Goal: Task Accomplishment & Management: Manage account settings

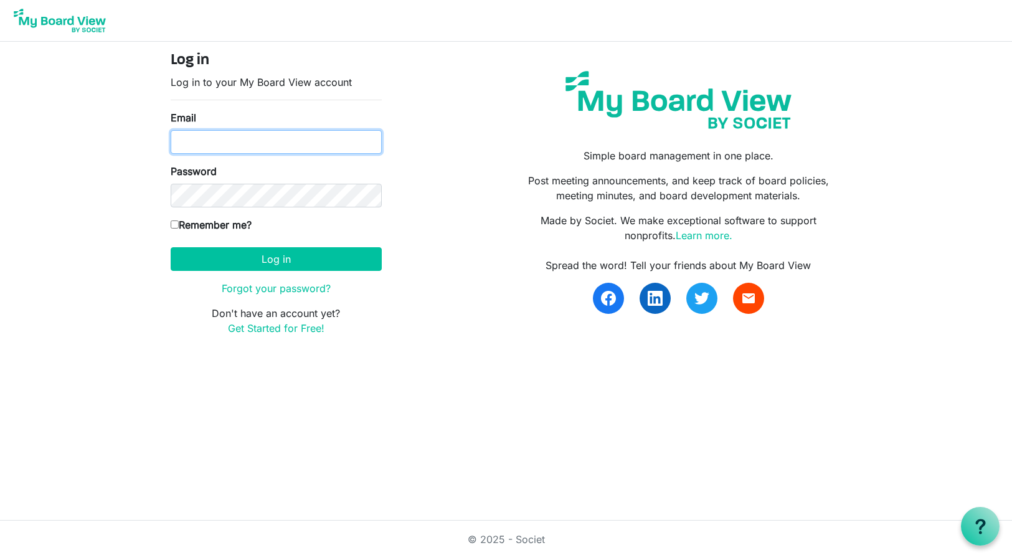
click at [248, 143] on input "Email" at bounding box center [276, 142] width 211 height 24
type input "loyde.mitchell@ltb-test.org"
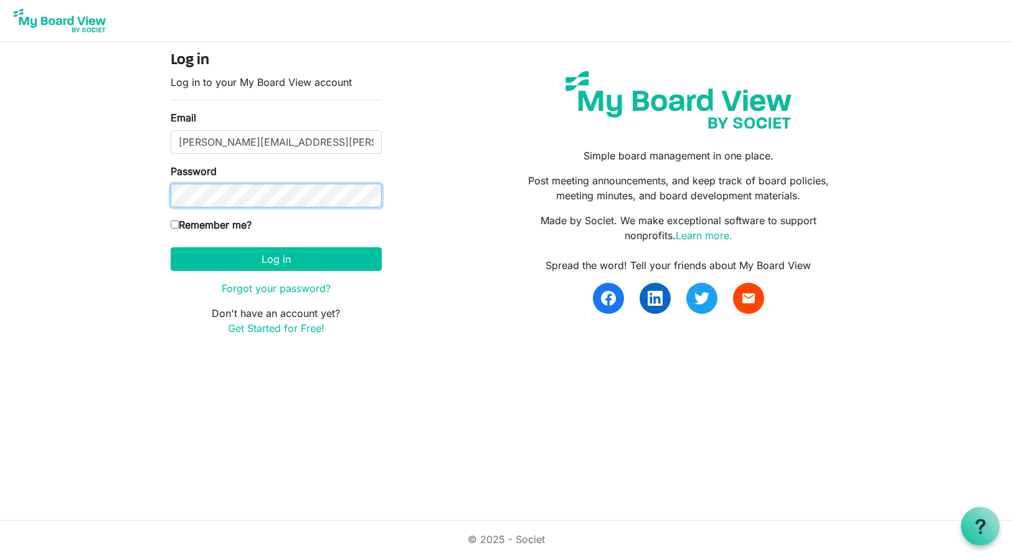
click at [171, 247] on button "Log in" at bounding box center [276, 259] width 211 height 24
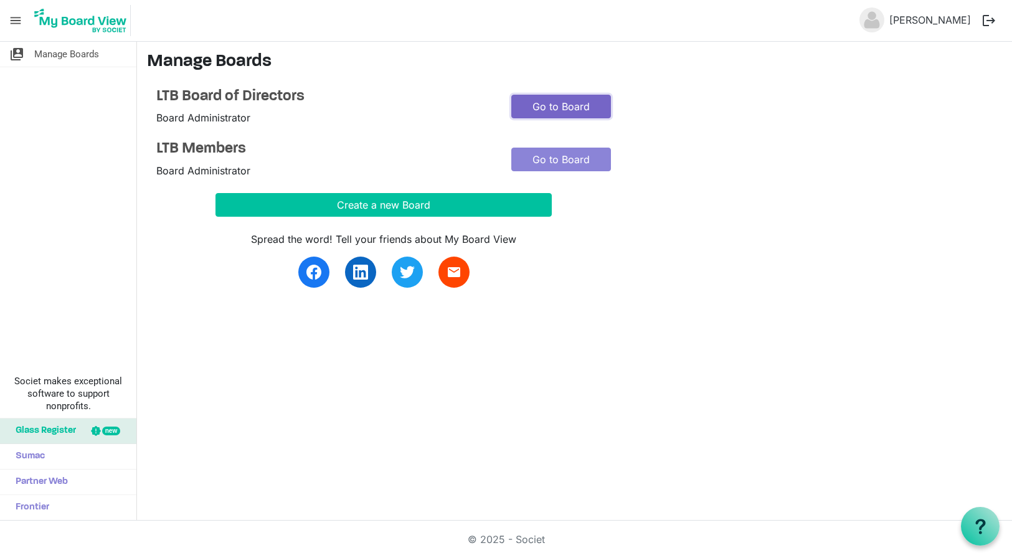
click at [540, 106] on link "Go to Board" at bounding box center [561, 107] width 100 height 24
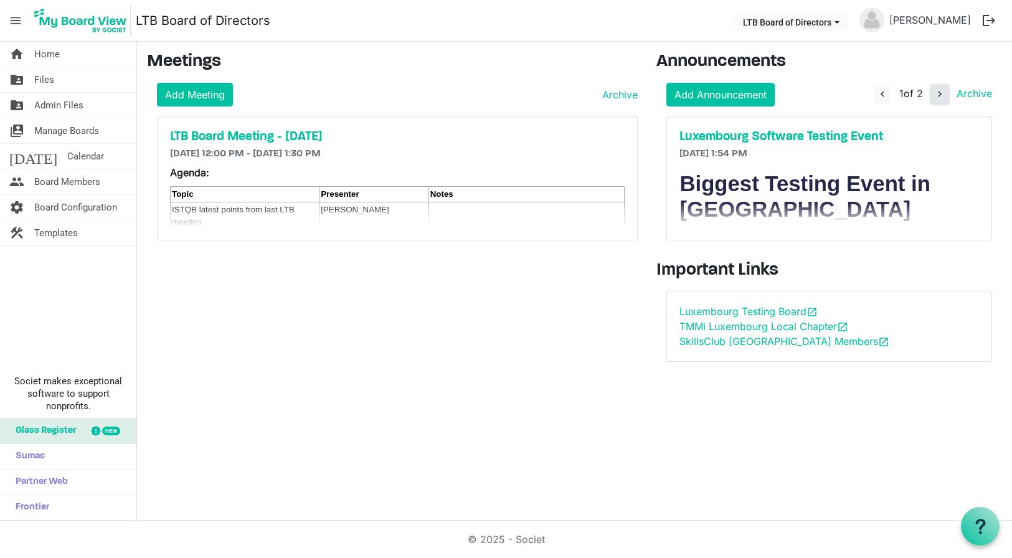
click at [938, 95] on span "navigate_next" at bounding box center [939, 93] width 11 height 11
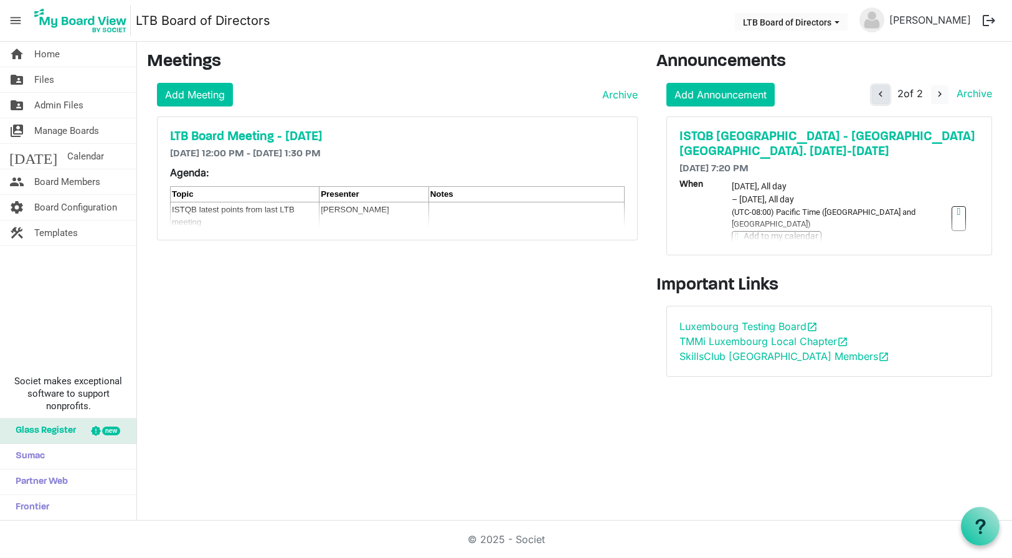
click at [880, 93] on span "navigate_before" at bounding box center [880, 93] width 11 height 11
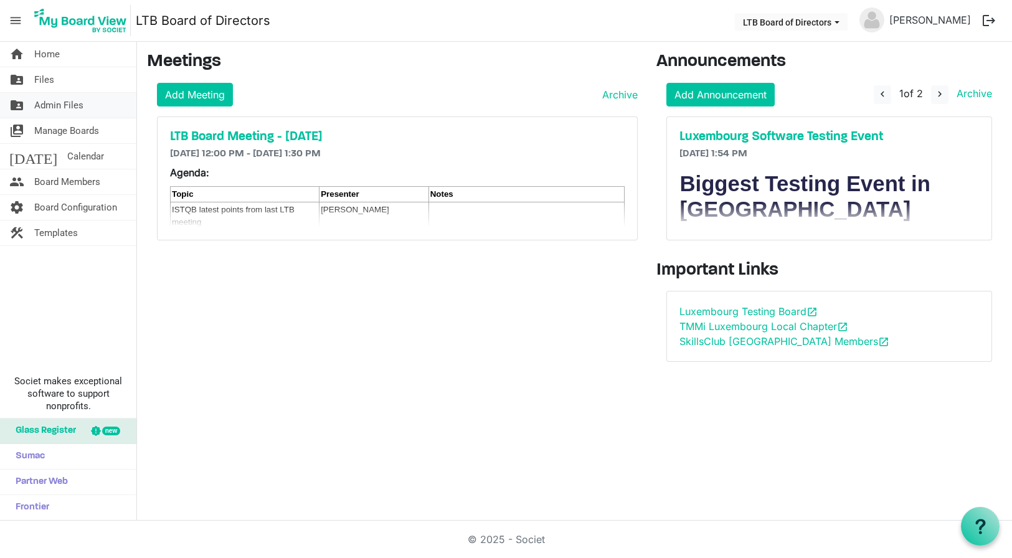
click at [52, 101] on span "Admin Files" at bounding box center [58, 105] width 49 height 25
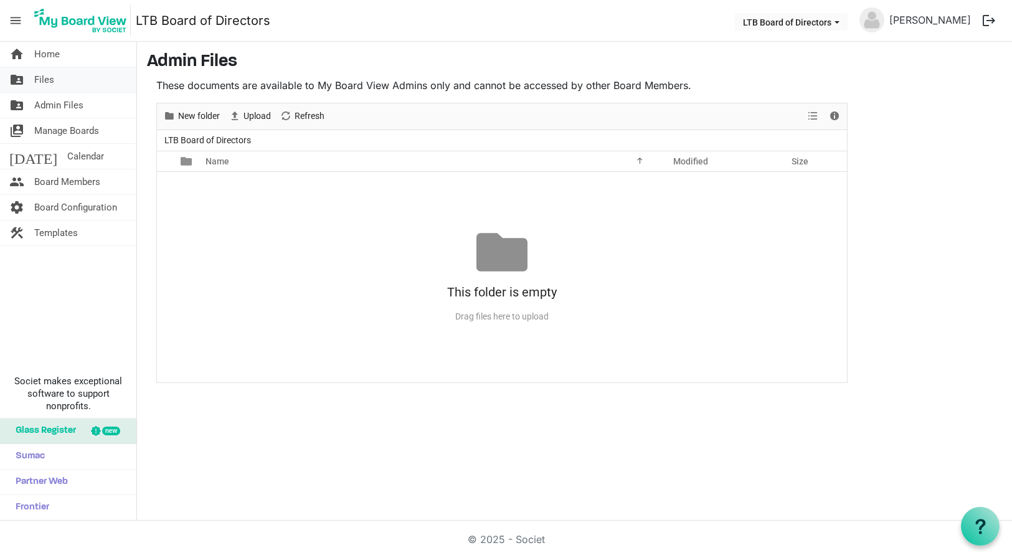
click at [48, 80] on span "Files" at bounding box center [44, 79] width 20 height 25
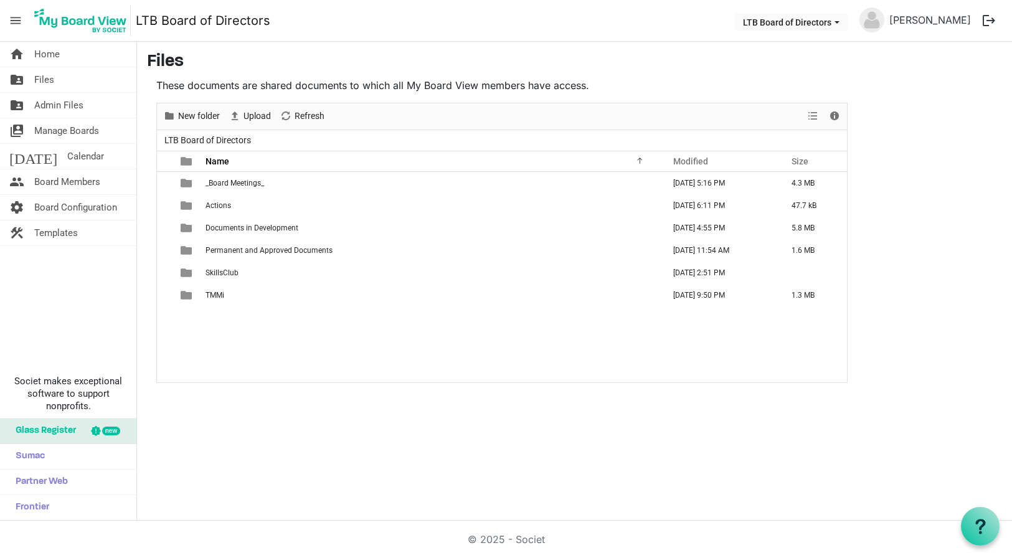
drag, startPoint x: 24, startPoint y: 77, endPoint x: 335, endPoint y: 55, distance: 312.1
click at [335, 55] on h3 "Files" at bounding box center [574, 62] width 855 height 21
click at [832, 114] on span "Details" at bounding box center [834, 116] width 15 height 16
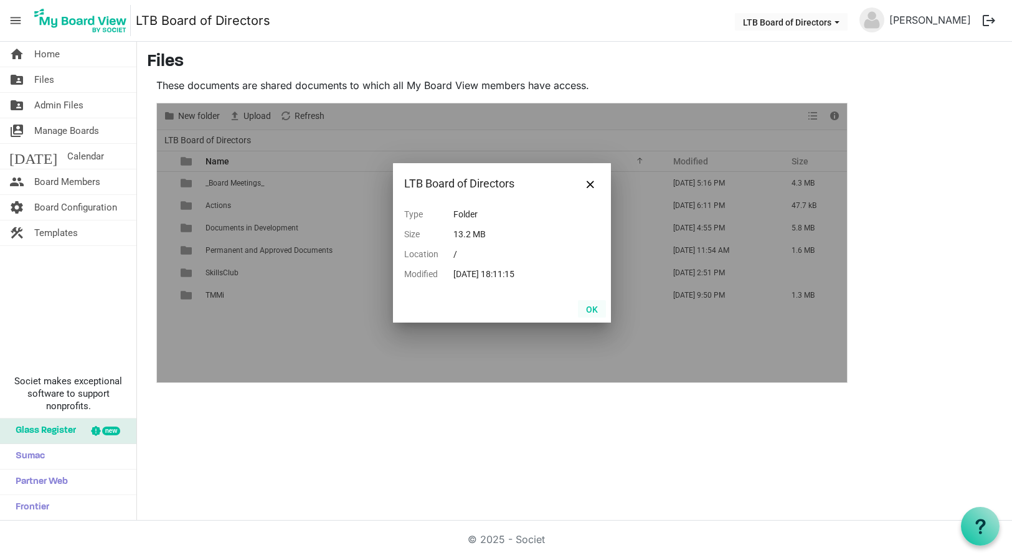
click at [594, 306] on button "OK" at bounding box center [592, 308] width 28 height 17
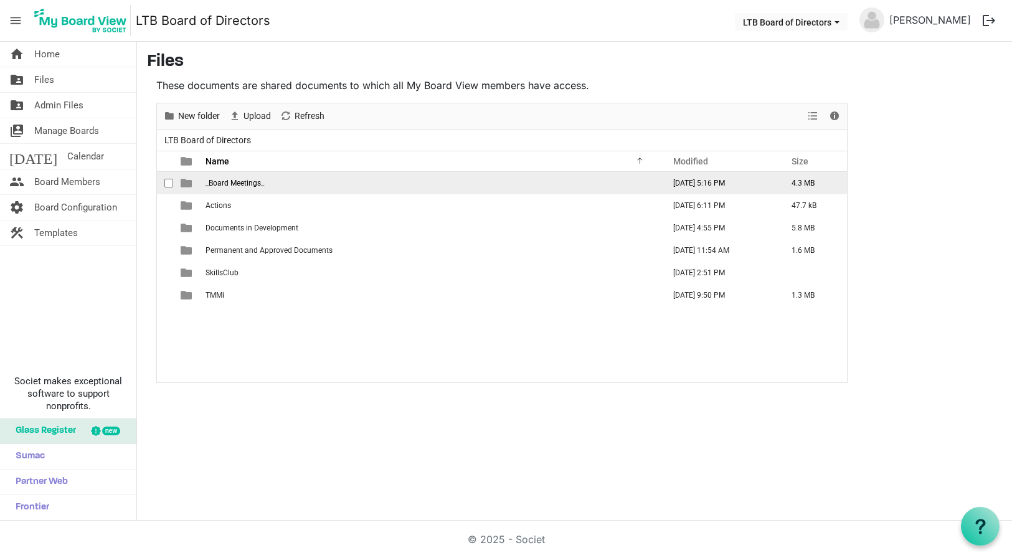
click at [245, 181] on span "_Board Meetings_" at bounding box center [234, 183] width 59 height 9
click at [243, 181] on span "_Board Meetings_" at bounding box center [234, 183] width 59 height 9
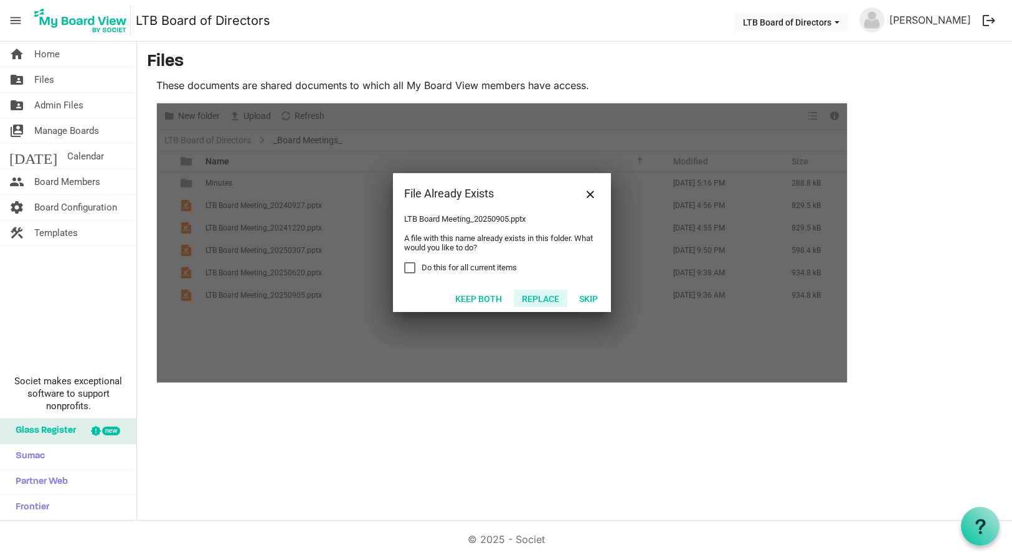
click at [539, 296] on button "Replace" at bounding box center [541, 297] width 54 height 17
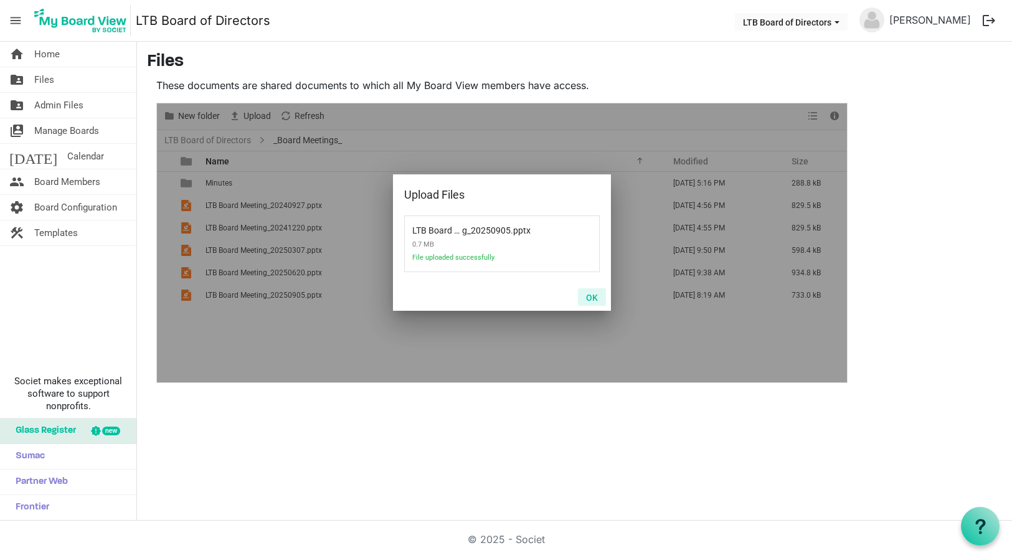
click at [593, 298] on button "OK" at bounding box center [592, 296] width 28 height 17
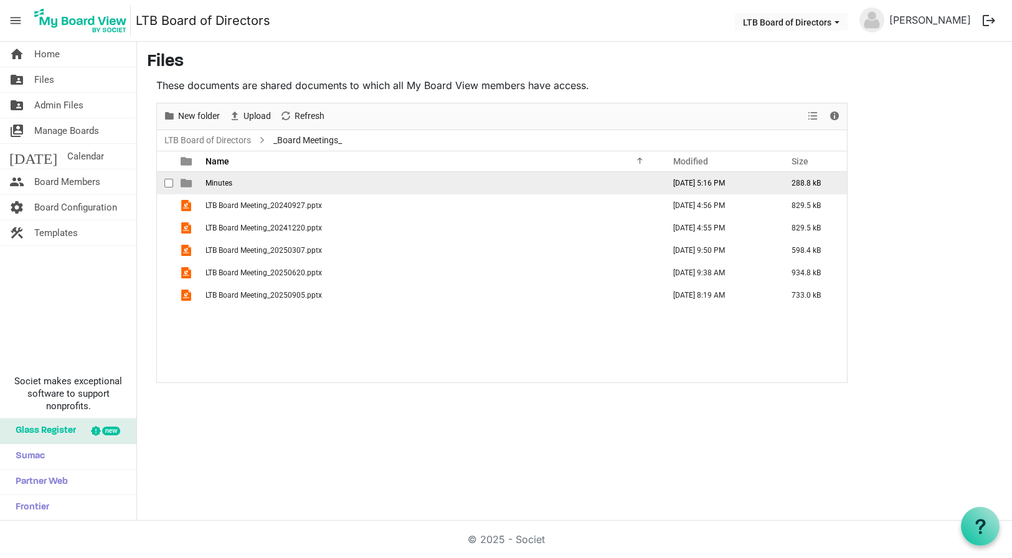
click at [222, 181] on span "Minutes" at bounding box center [218, 183] width 27 height 9
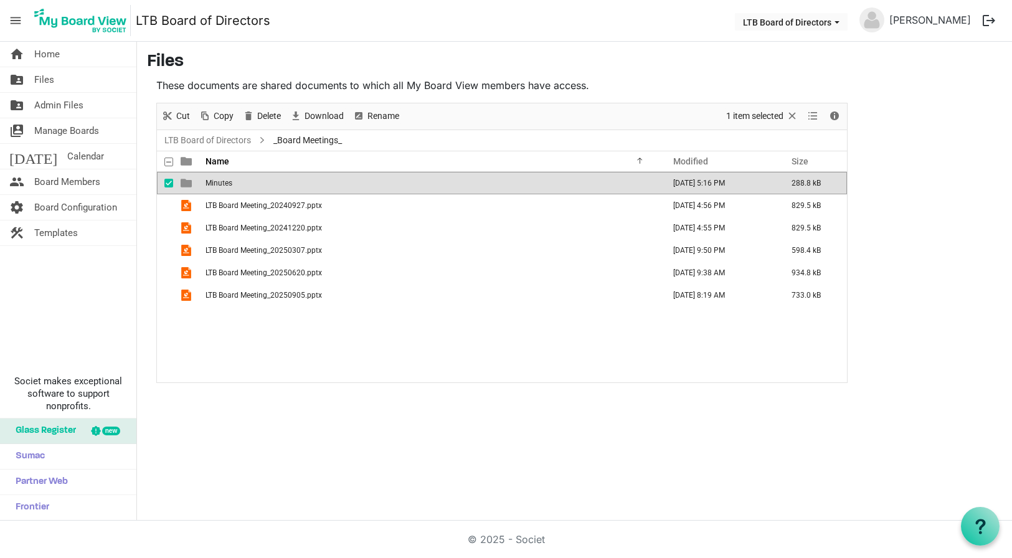
click at [222, 181] on span "Minutes" at bounding box center [218, 183] width 27 height 9
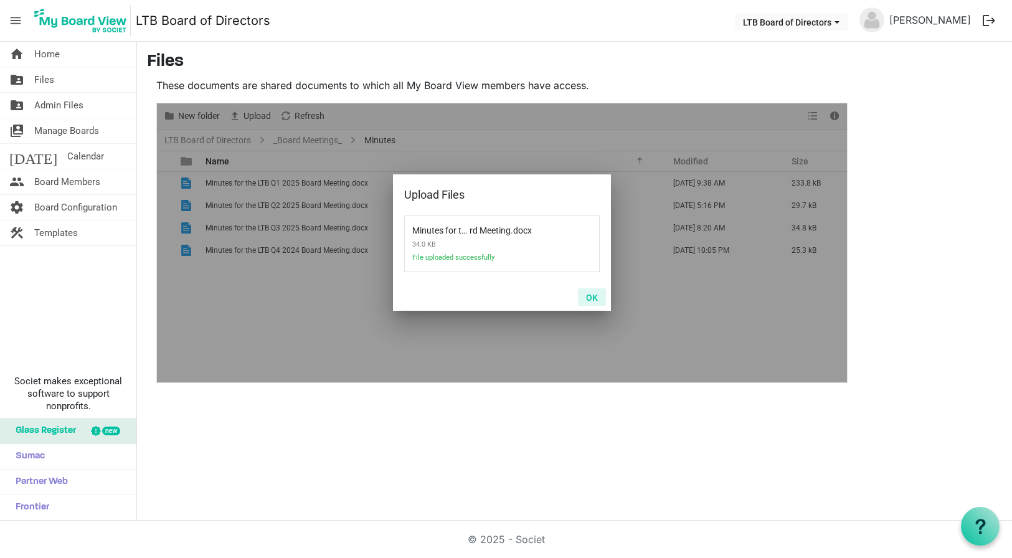
click at [593, 294] on button "OK" at bounding box center [592, 296] width 28 height 17
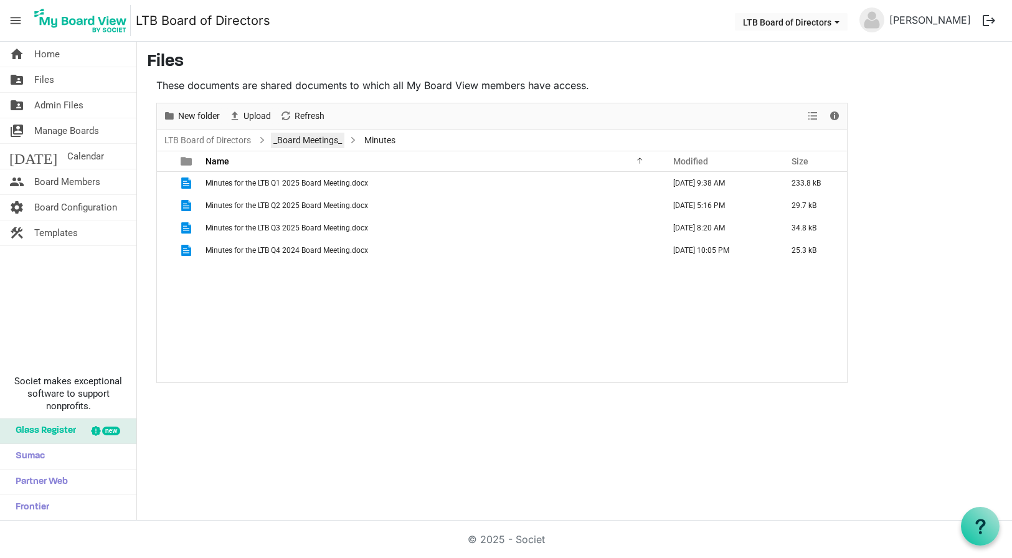
click at [314, 140] on link "_Board Meetings_" at bounding box center [307, 141] width 73 height 16
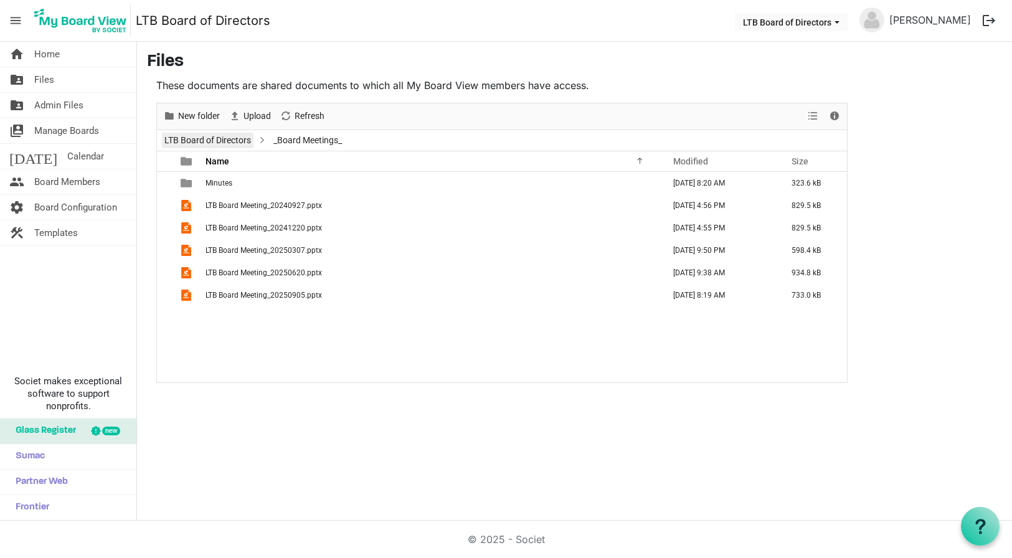
click at [231, 137] on link "LTB Board of Directors" at bounding box center [208, 141] width 92 height 16
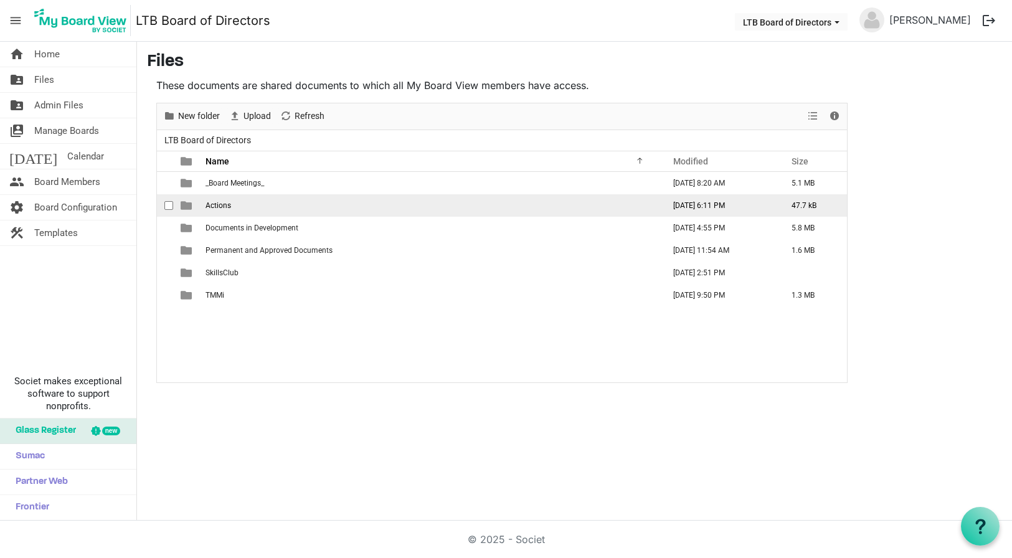
click at [217, 204] on span "Actions" at bounding box center [218, 205] width 26 height 9
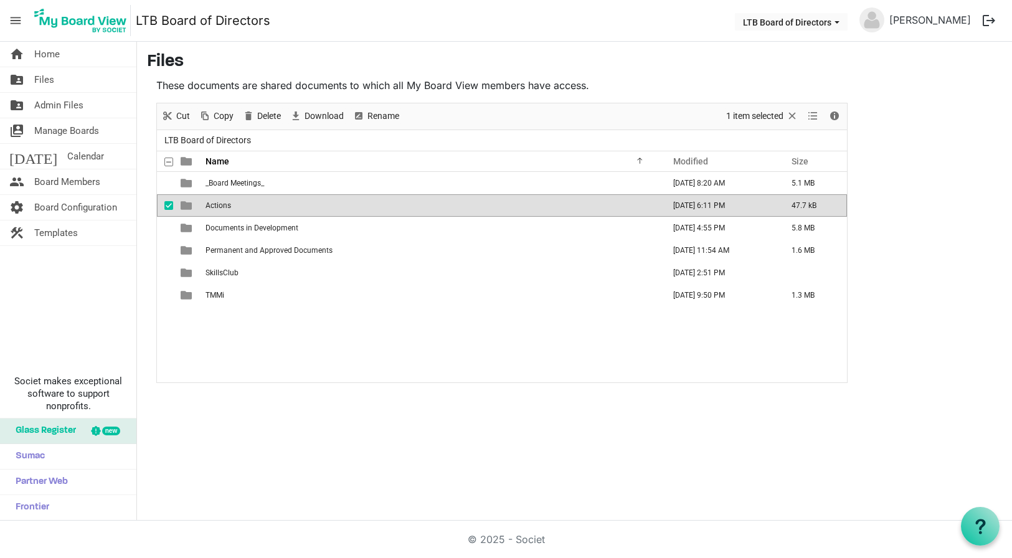
click at [217, 204] on span "Actions" at bounding box center [218, 205] width 26 height 9
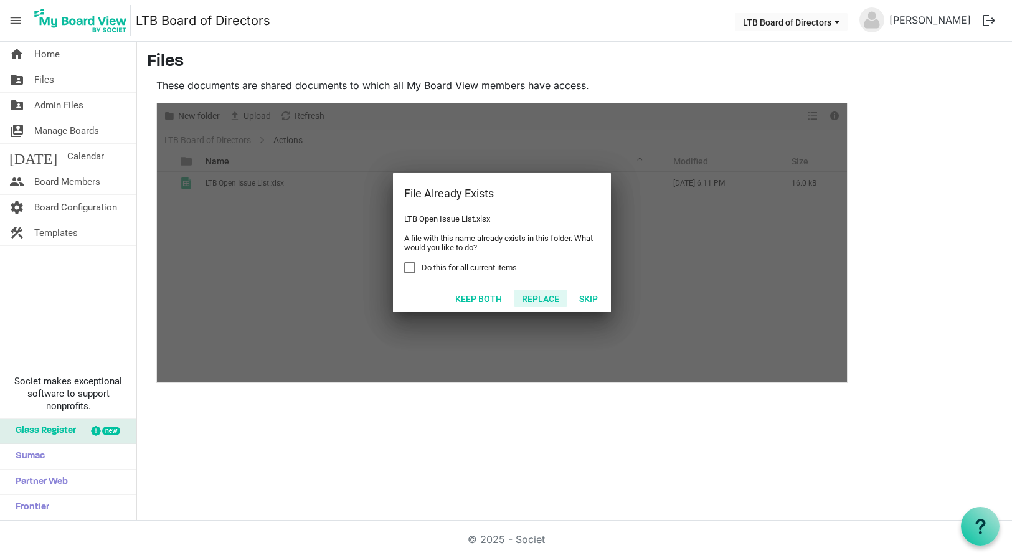
click at [539, 296] on button "Replace" at bounding box center [541, 297] width 54 height 17
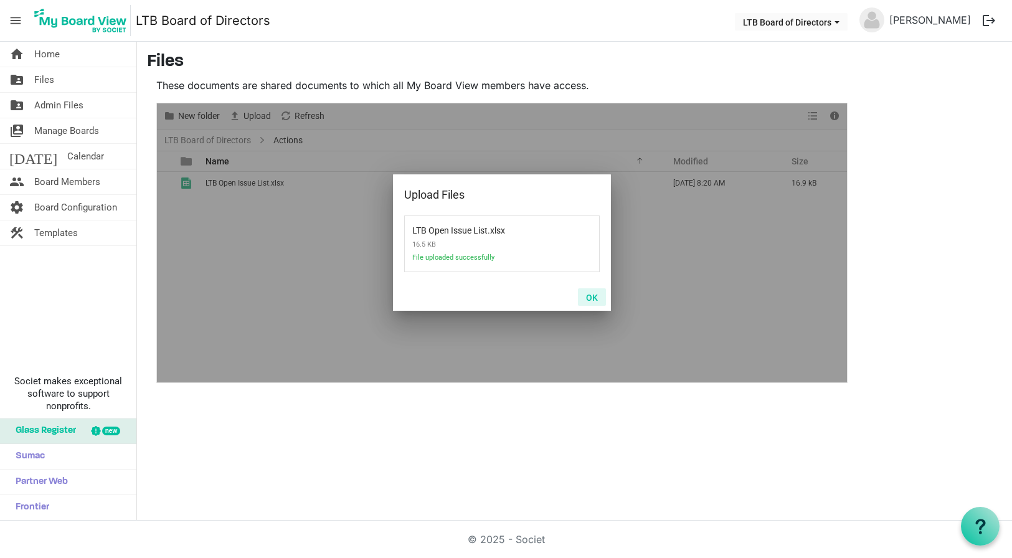
click at [593, 299] on button "OK" at bounding box center [592, 296] width 28 height 17
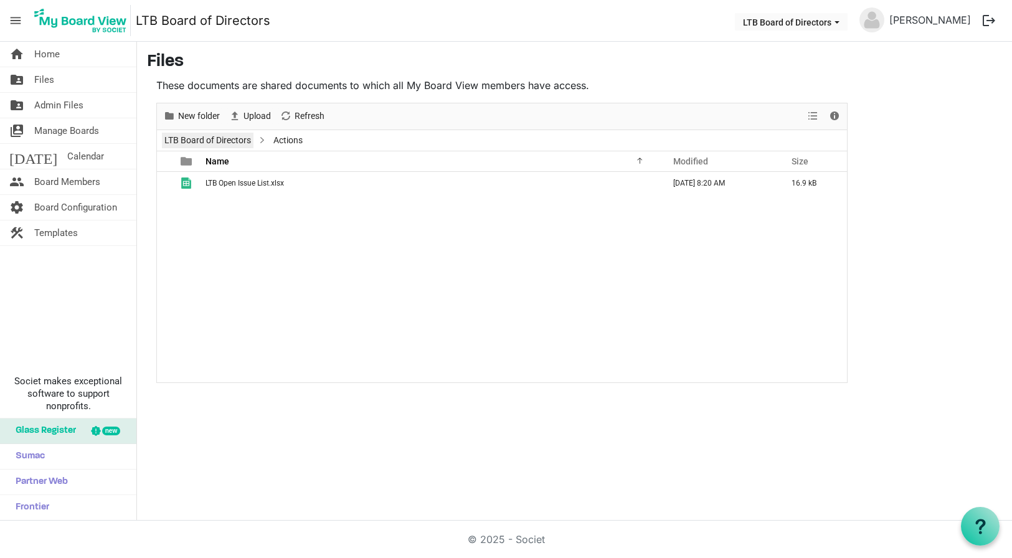
click at [226, 138] on link "LTB Board of Directors" at bounding box center [208, 141] width 92 height 16
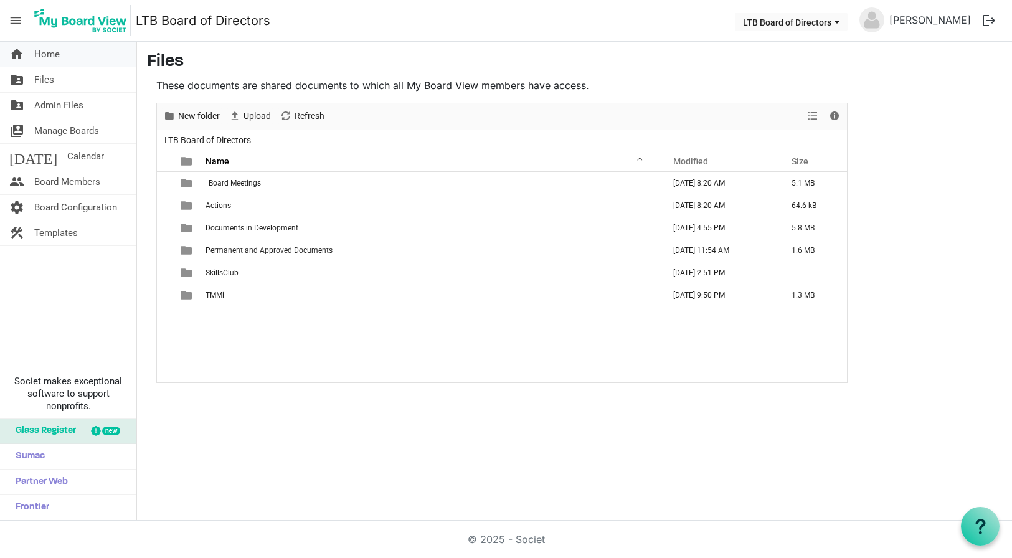
click at [50, 54] on span "Home" at bounding box center [47, 54] width 26 height 25
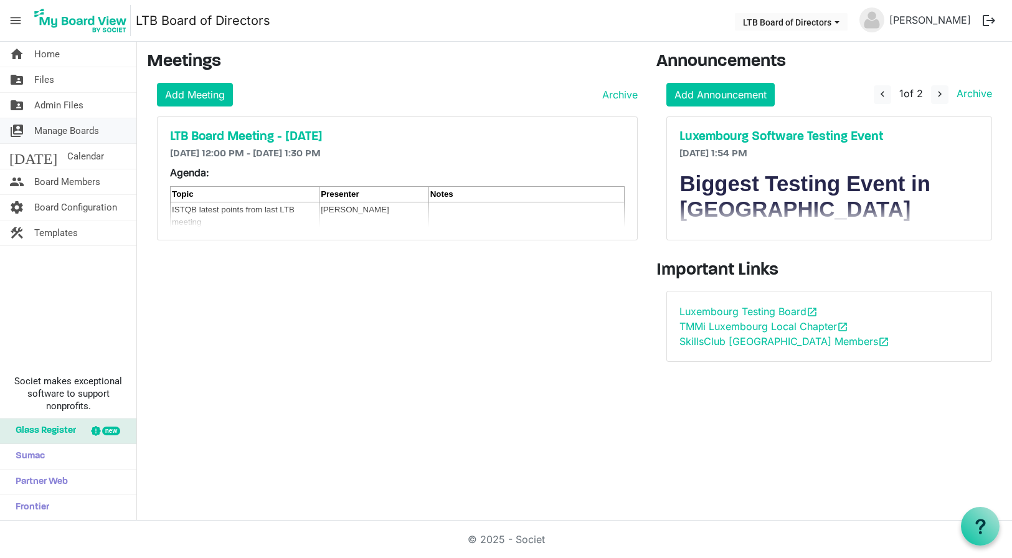
click at [57, 129] on span "Manage Boards" at bounding box center [66, 130] width 65 height 25
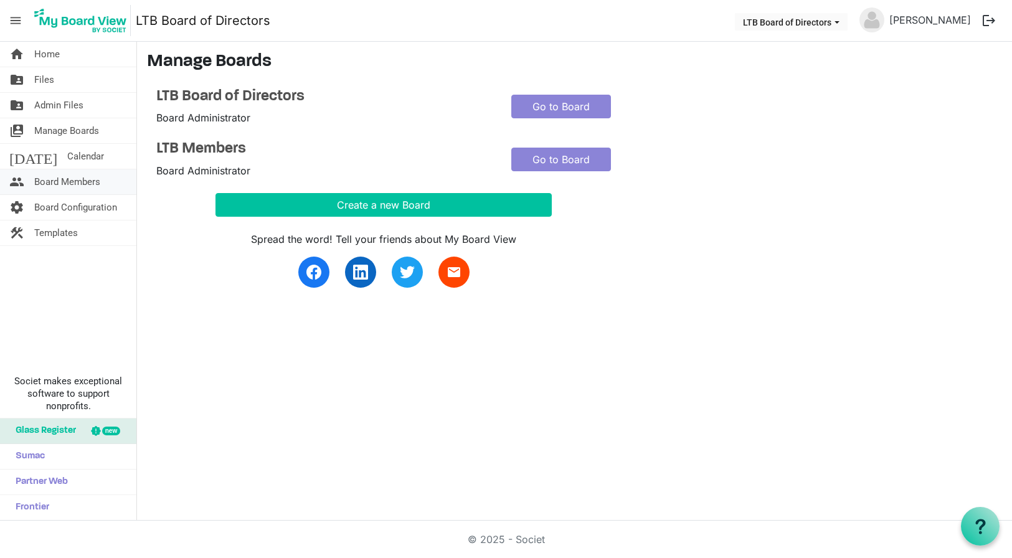
click at [55, 179] on span "Board Members" at bounding box center [67, 181] width 66 height 25
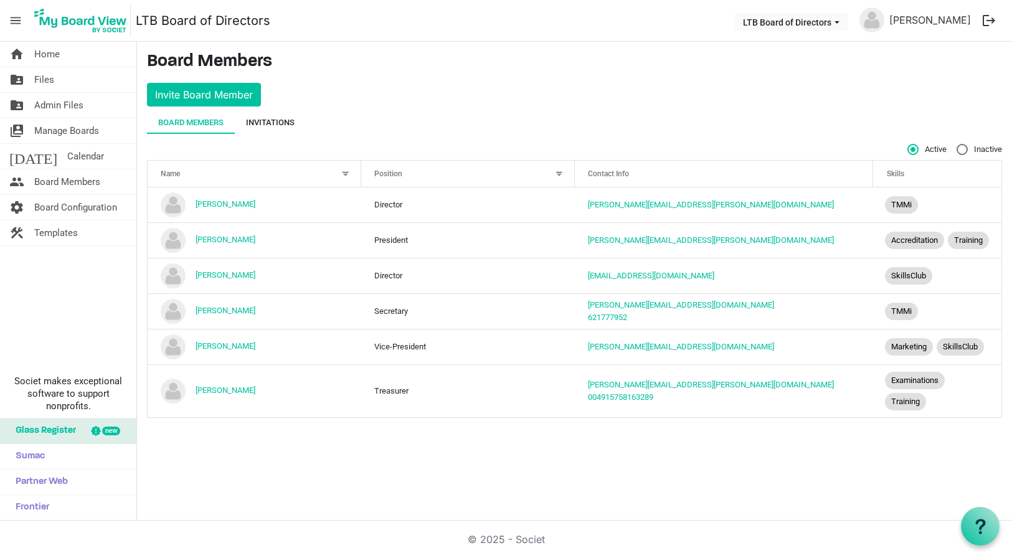
click at [266, 123] on div "Invitations" at bounding box center [270, 122] width 49 height 12
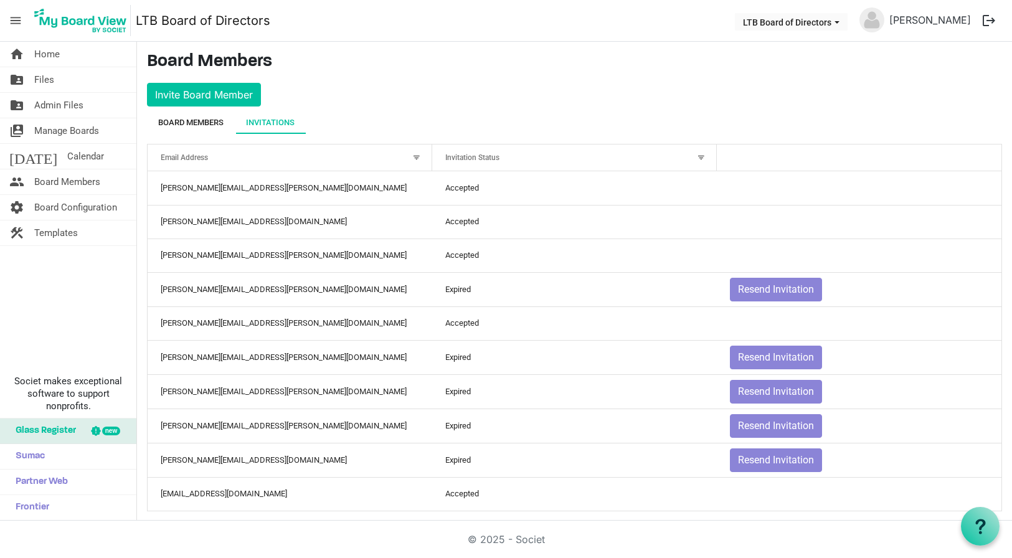
click at [187, 118] on div "Board Members" at bounding box center [190, 122] width 65 height 12
